Goal: Find specific page/section: Find specific page/section

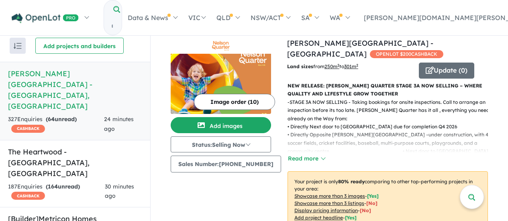
scroll to position [1, 0]
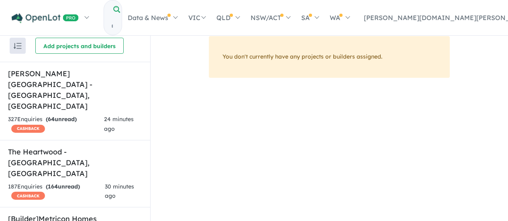
scroll to position [1, 0]
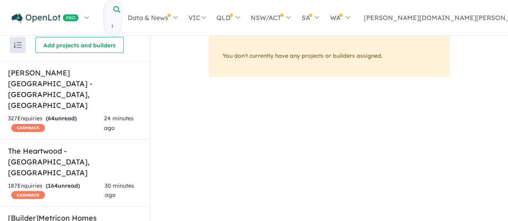
click at [120, 18] on input "Try estate name, suburb, builder or developer" at bounding box center [112, 26] width 16 height 17
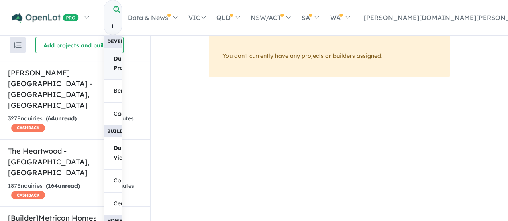
type input "**********"
click at [138, 64] on strong "Property" at bounding box center [126, 67] width 25 height 7
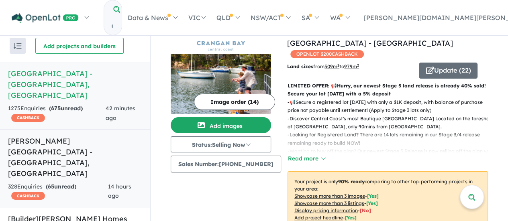
click at [91, 136] on h5 "Nelson Quarter Estate - Box Hill , NSW" at bounding box center [75, 157] width 134 height 43
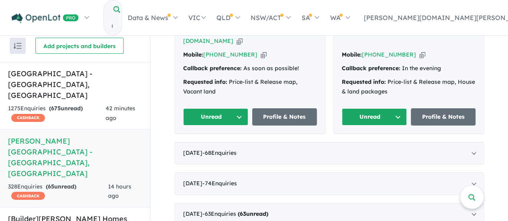
scroll to position [458, 0]
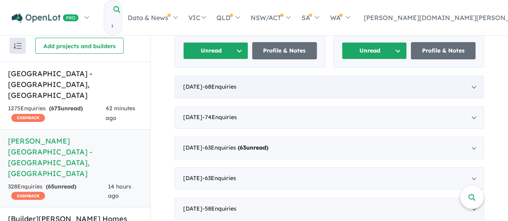
click at [349, 89] on div "August 2025 - 68 Enquir ies ( 0 unread)" at bounding box center [329, 87] width 309 height 22
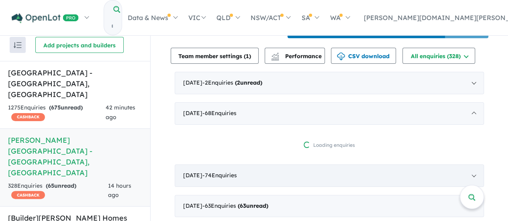
scroll to position [264, 0]
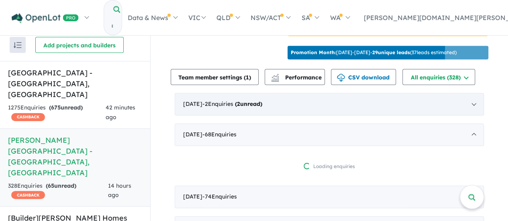
click at [262, 101] on strong "( 2 unread)" at bounding box center [248, 103] width 27 height 7
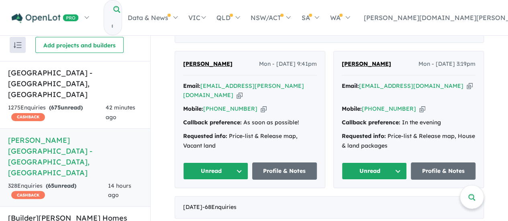
scroll to position [344, 0]
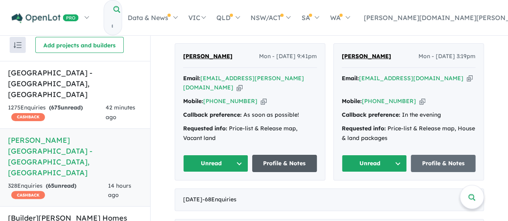
click at [267, 159] on link "Profile & Notes" at bounding box center [284, 163] width 65 height 17
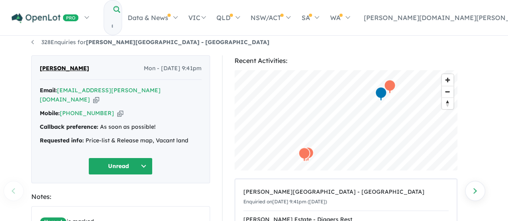
click at [23, 100] on div "328 Enquiries for Nelson Quarter Estate - Box Hill Previous enquiry Next enquir…" at bounding box center [254, 126] width 508 height 193
